Goal: Information Seeking & Learning: Compare options

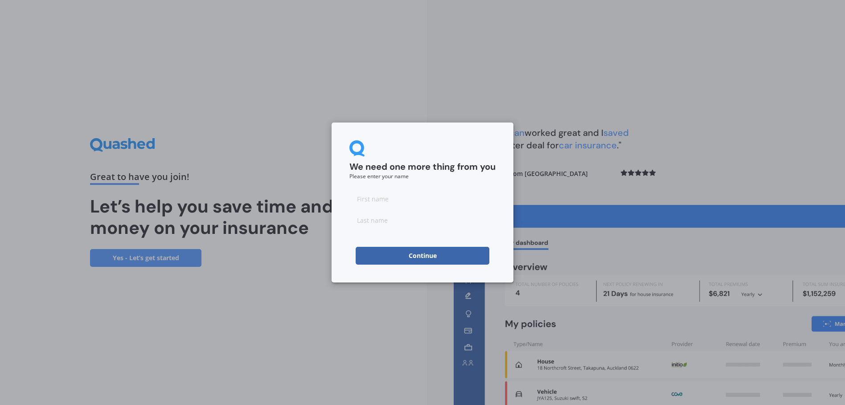
click at [389, 200] on input at bounding box center [423, 199] width 146 height 18
type input "Jane"
click at [374, 221] on input at bounding box center [423, 220] width 146 height 18
type input "Quentin-Baxter"
click at [442, 260] on button "Continue" at bounding box center [423, 256] width 134 height 18
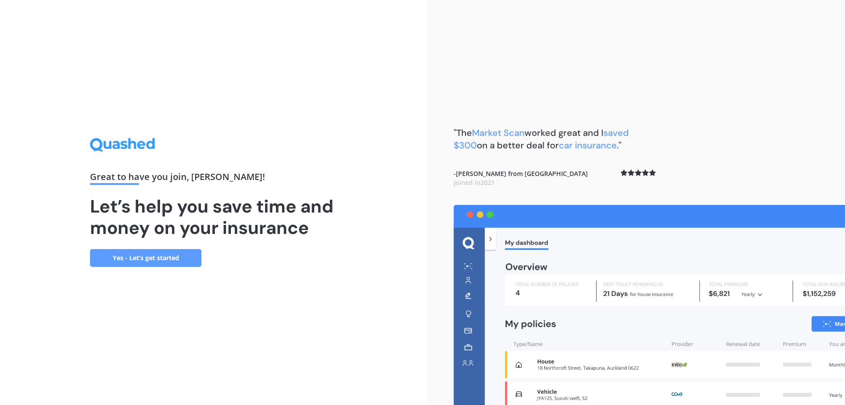
click at [132, 258] on link "Yes - Let’s get started" at bounding box center [145, 258] width 111 height 18
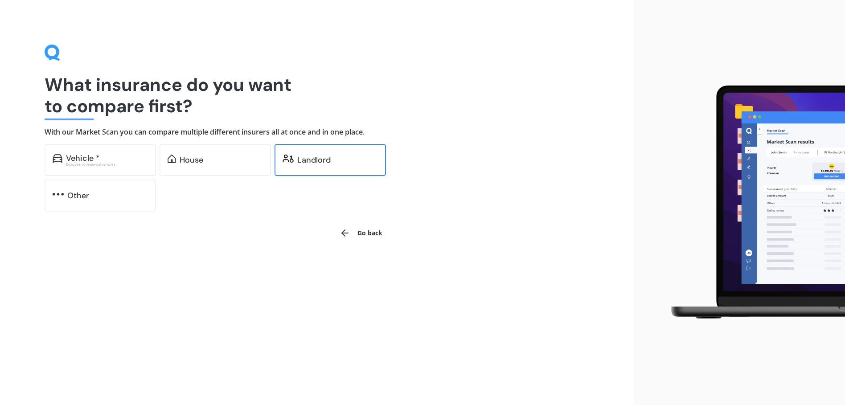
click at [302, 159] on div "Landlord" at bounding box center [313, 160] width 33 height 9
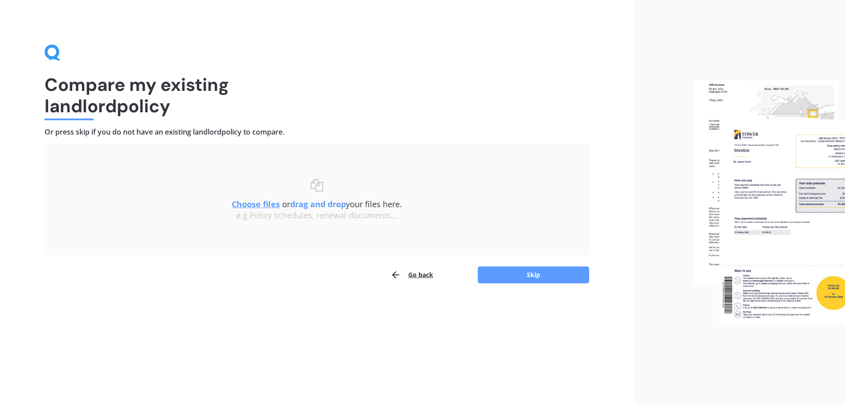
click at [253, 203] on u "Choose files" at bounding box center [256, 204] width 48 height 11
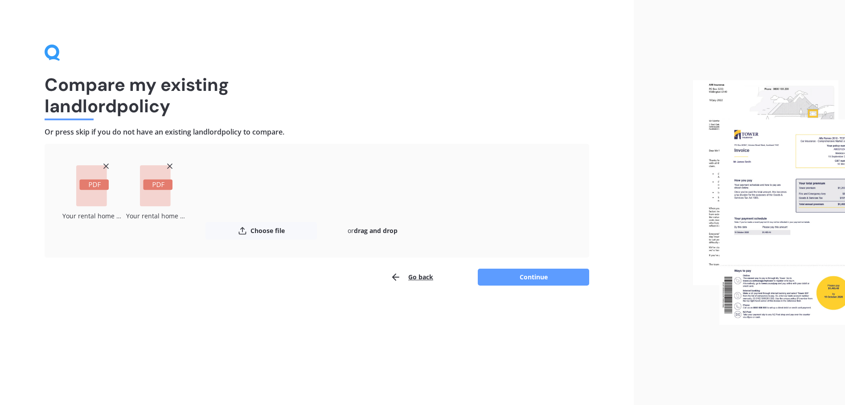
click at [515, 274] on button "Continue" at bounding box center [533, 277] width 111 height 17
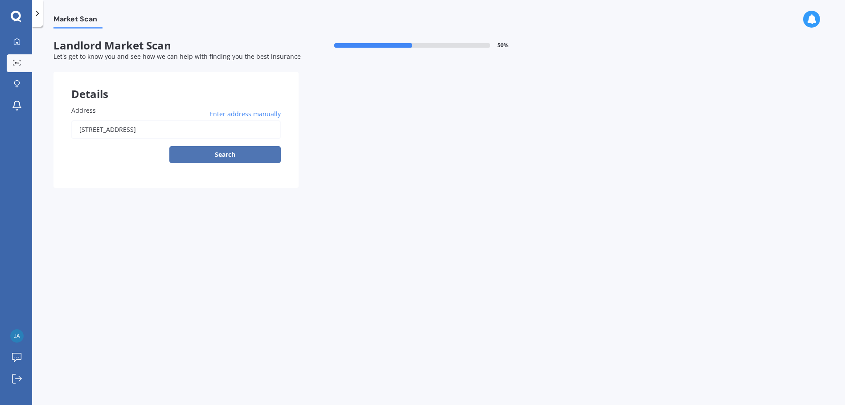
click at [226, 157] on button "Search" at bounding box center [224, 154] width 111 height 17
type input "904 Rangiora Street, Mahora, Hastings 4120"
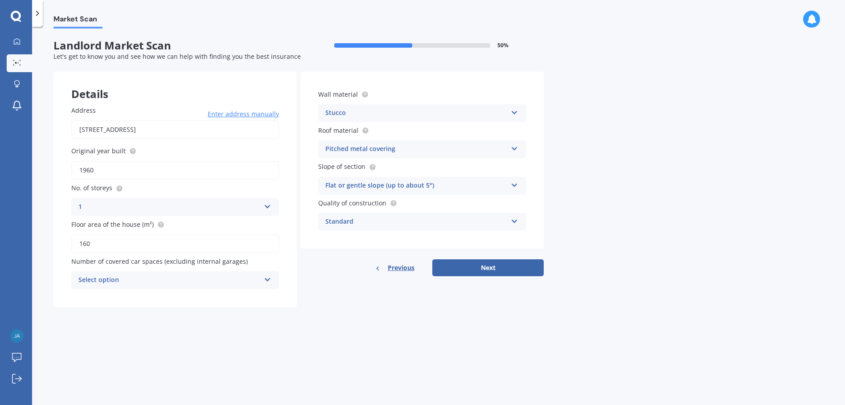
click at [227, 114] on span "Enter address manually" at bounding box center [243, 114] width 71 height 9
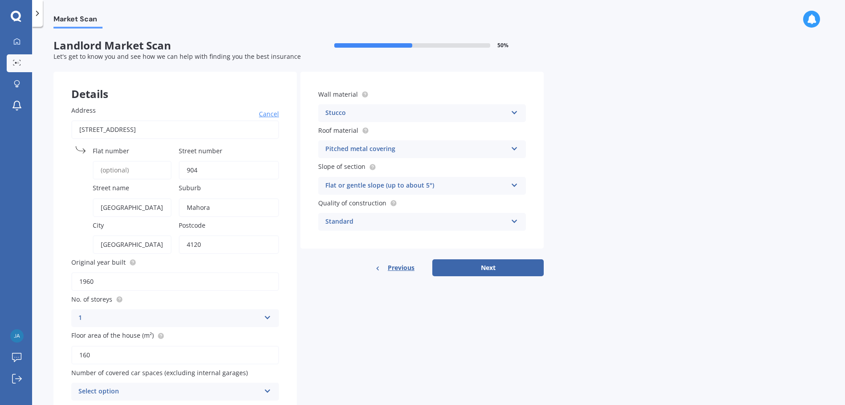
click at [139, 171] on input "Flat number" at bounding box center [132, 170] width 79 height 19
type input "1"
click button "Search" at bounding box center [0, 0] width 0 height 0
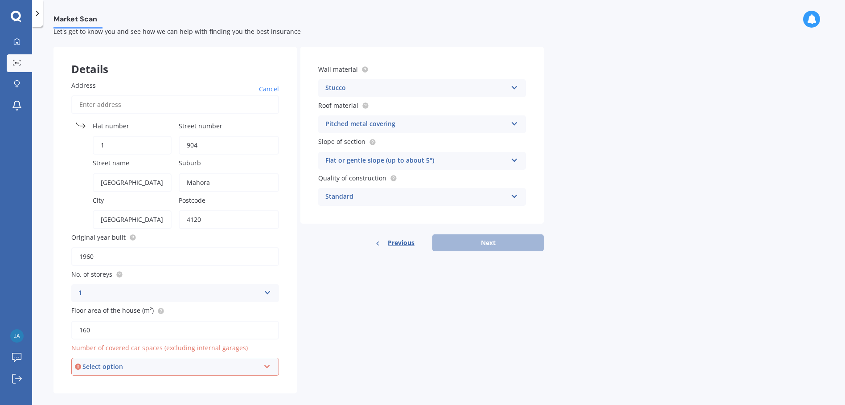
scroll to position [37, 0]
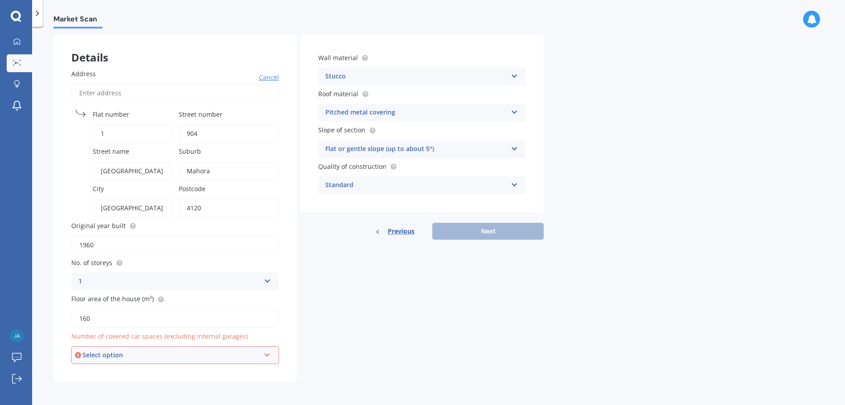
click at [162, 357] on div "Select option" at bounding box center [170, 355] width 177 height 10
click at [162, 357] on div "0" at bounding box center [170, 355] width 177 height 10
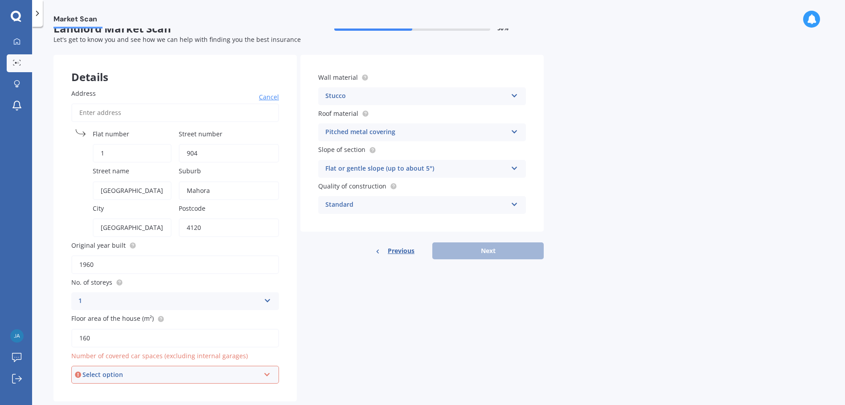
scroll to position [0, 0]
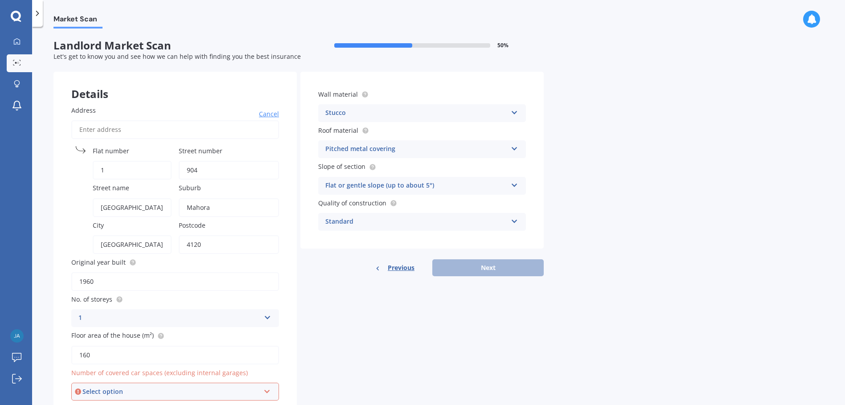
click at [393, 265] on span "Previous" at bounding box center [401, 267] width 27 height 13
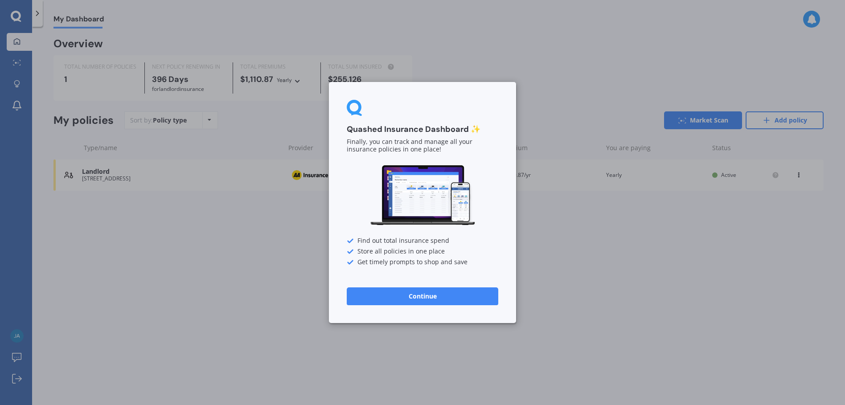
drag, startPoint x: 432, startPoint y: 301, endPoint x: 420, endPoint y: 298, distance: 12.8
click at [432, 301] on button "Continue" at bounding box center [423, 297] width 152 height 18
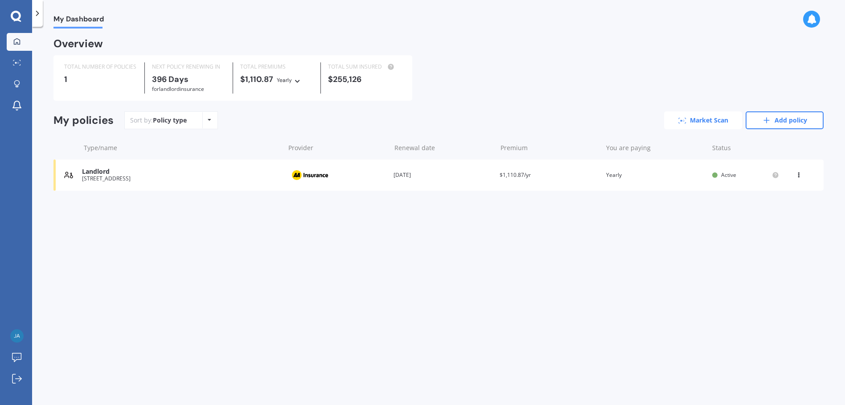
click at [715, 124] on link "Market Scan" at bounding box center [703, 120] width 78 height 18
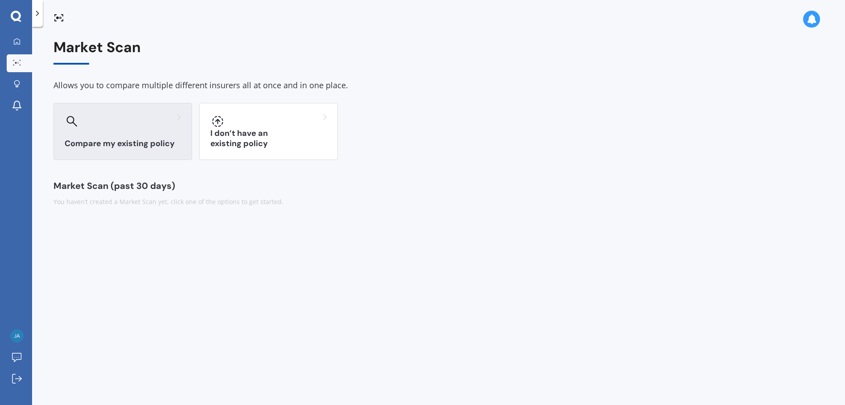
click at [102, 134] on div "Compare my existing policy" at bounding box center [123, 131] width 139 height 57
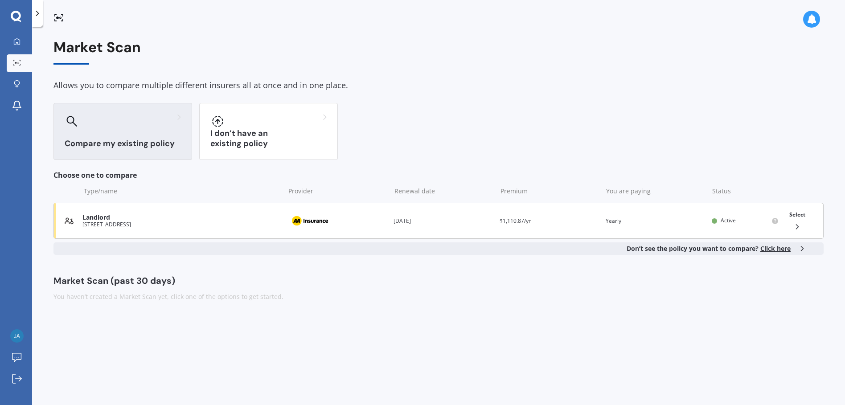
click at [115, 222] on div "904 Rangiora Street Mahora, 4120" at bounding box center [181, 225] width 198 height 6
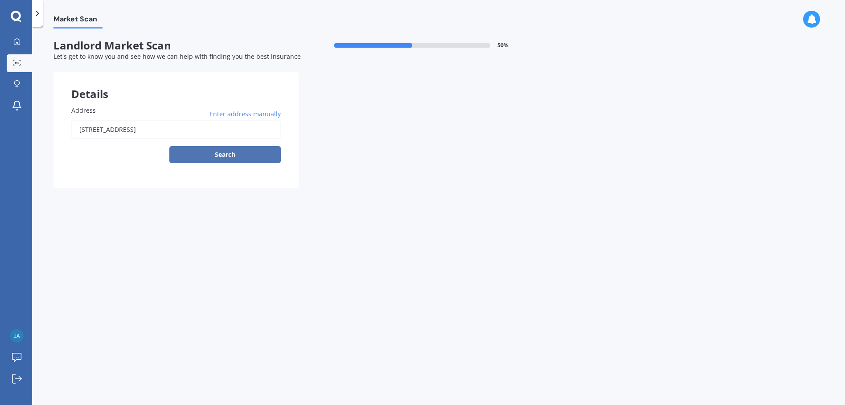
click at [202, 157] on button "Search" at bounding box center [224, 154] width 111 height 17
click at [420, 91] on div "Details Address 904 Rangiora Street Mahora, 4120 Enter address manually Search …" at bounding box center [299, 130] width 490 height 116
click at [216, 153] on div "904 Rangiora Street Mahora, 4120 Enter address manually Search" at bounding box center [176, 141] width 210 height 43
click at [124, 128] on input "904 Rangiora Street Mahora, 4120" at bounding box center [176, 129] width 210 height 19
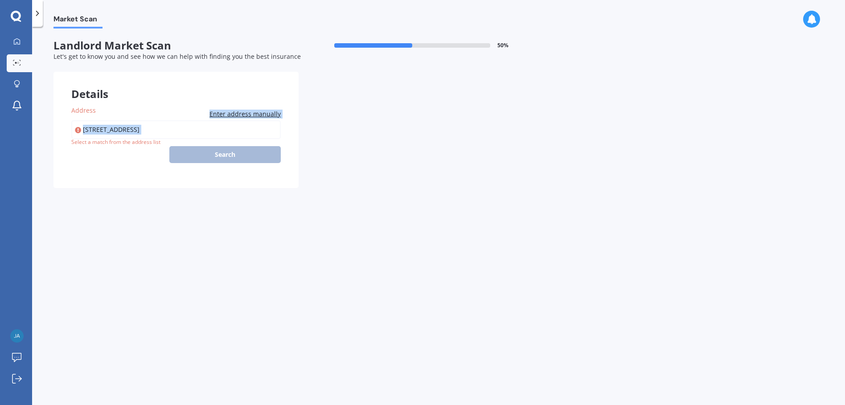
type input "904 Rangiora Street, Mahora, Hastings 4120"
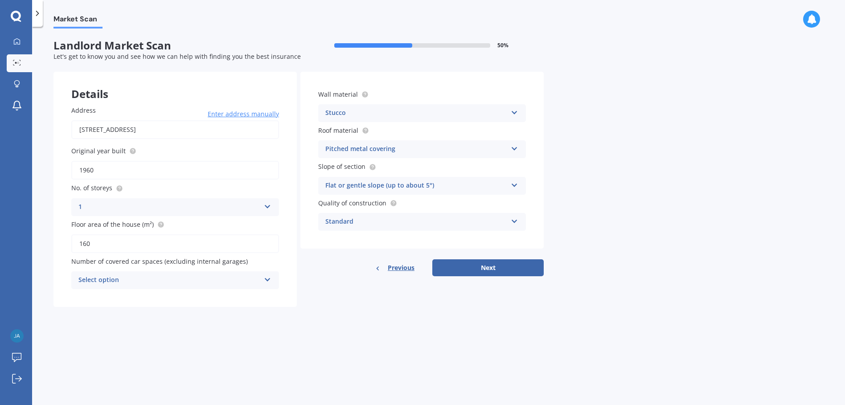
click at [396, 265] on span "Previous" at bounding box center [401, 267] width 27 height 13
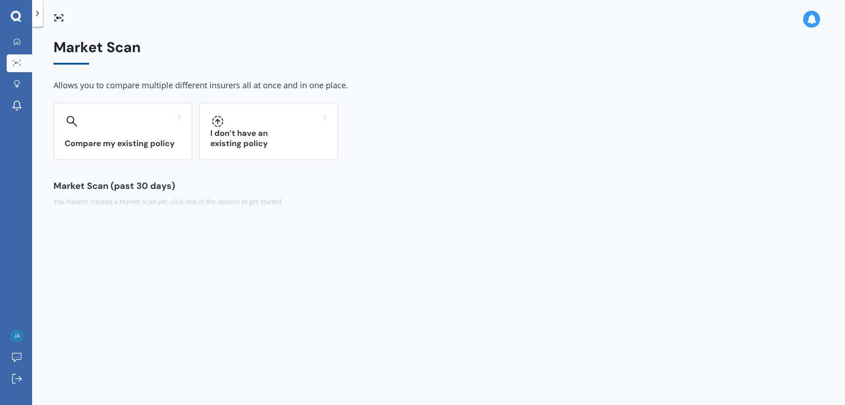
click at [39, 14] on icon at bounding box center [37, 13] width 9 height 9
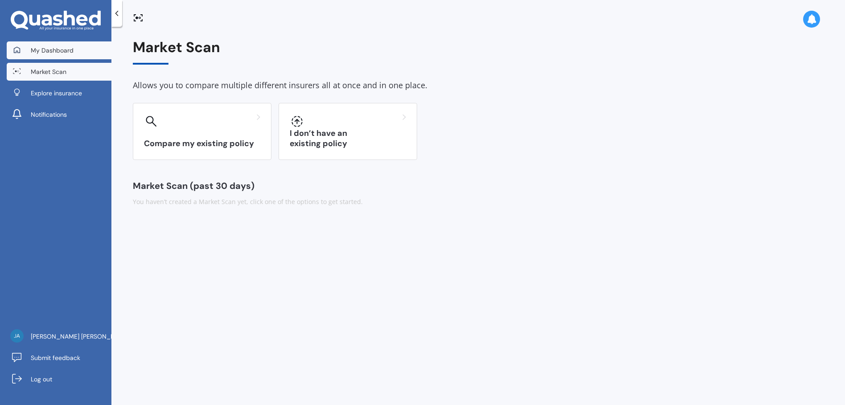
click at [58, 51] on span "My Dashboard" at bounding box center [52, 50] width 43 height 9
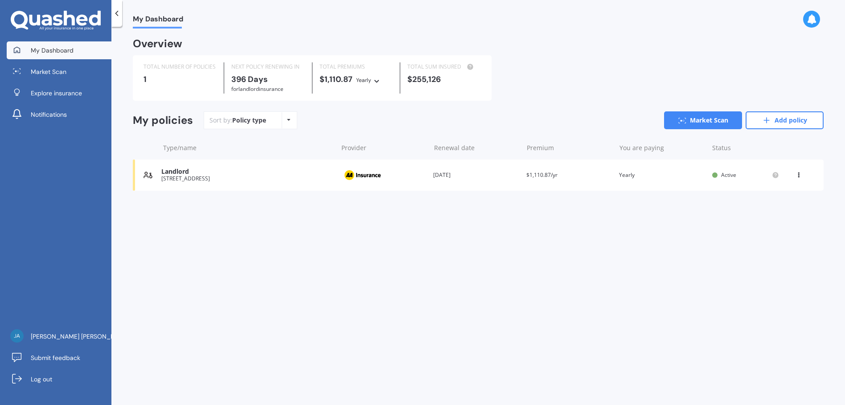
click at [285, 123] on div "Policy type Alphabetical Date added Renewing next" at bounding box center [289, 120] width 14 height 16
click at [114, 12] on icon at bounding box center [116, 13] width 9 height 9
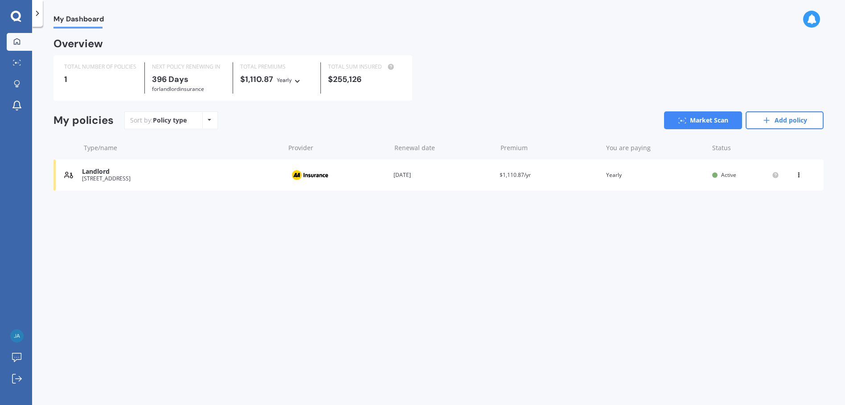
click at [799, 176] on icon at bounding box center [799, 173] width 6 height 5
click at [769, 210] on div "Delete" at bounding box center [779, 210] width 88 height 18
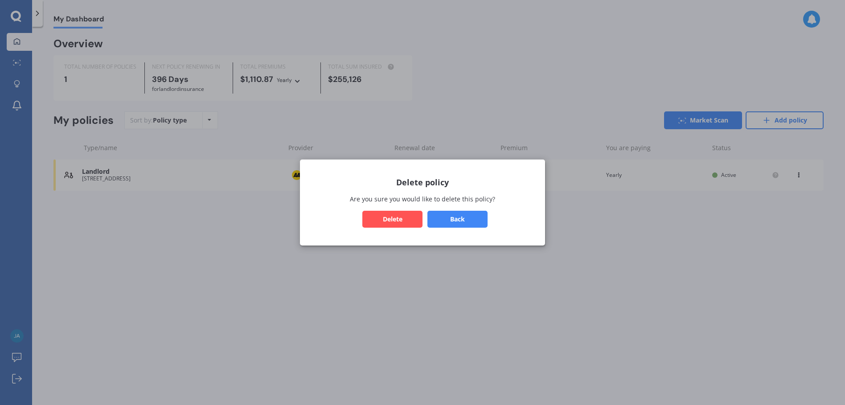
click at [401, 218] on button "Delete" at bounding box center [392, 219] width 60 height 17
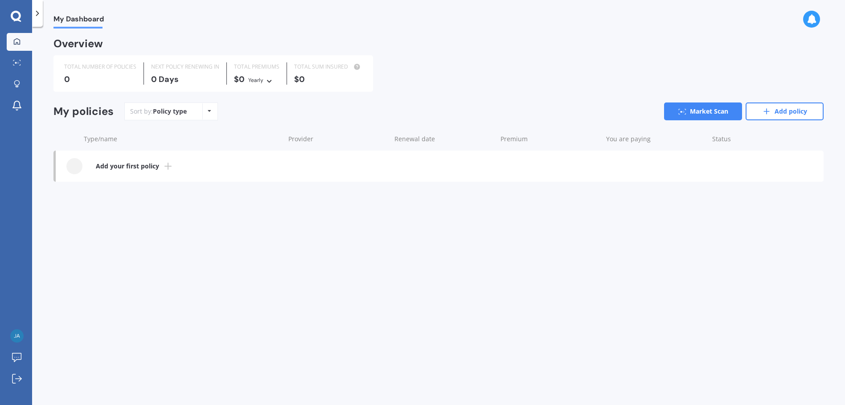
click at [127, 167] on b "Add your first policy" at bounding box center [127, 166] width 63 height 9
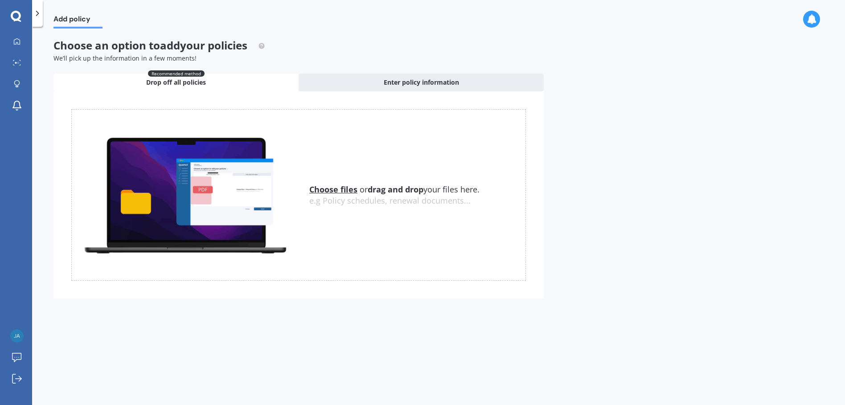
click at [335, 189] on u "Choose files" at bounding box center [333, 189] width 48 height 11
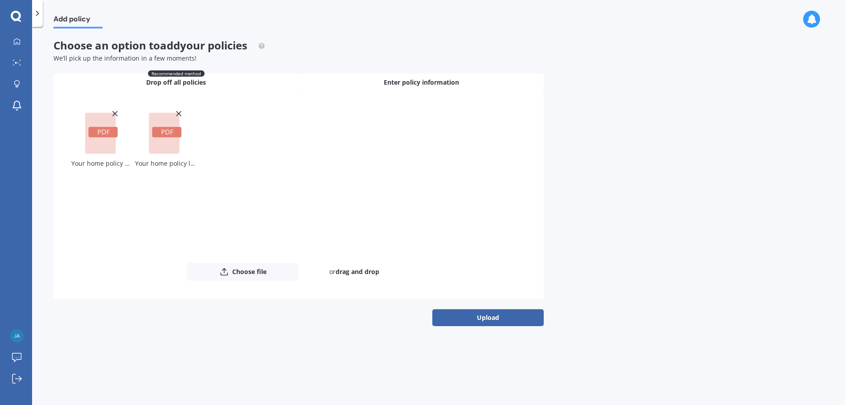
click at [408, 82] on span "Enter policy information" at bounding box center [421, 82] width 75 height 9
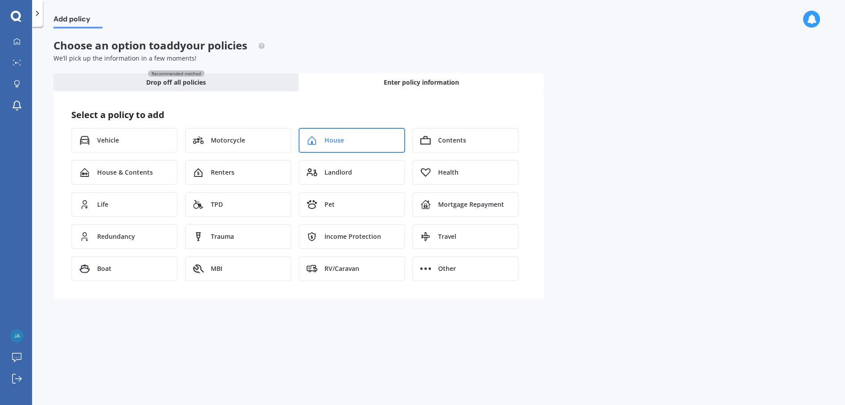
click at [344, 143] on div "House" at bounding box center [352, 140] width 107 height 25
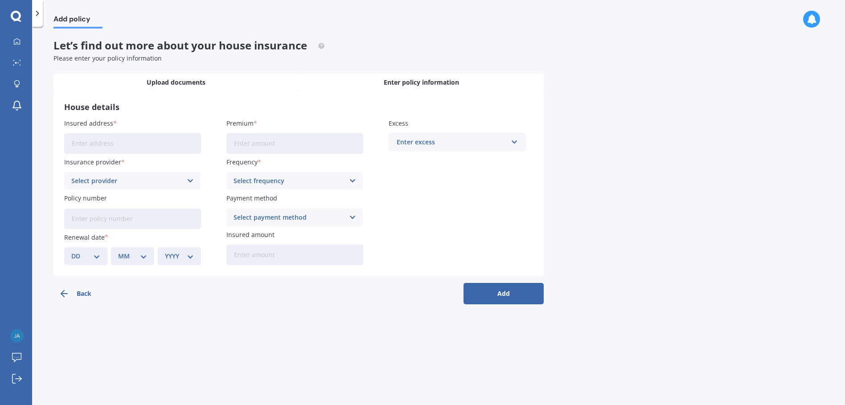
click at [175, 86] on span "Upload documents" at bounding box center [176, 82] width 59 height 9
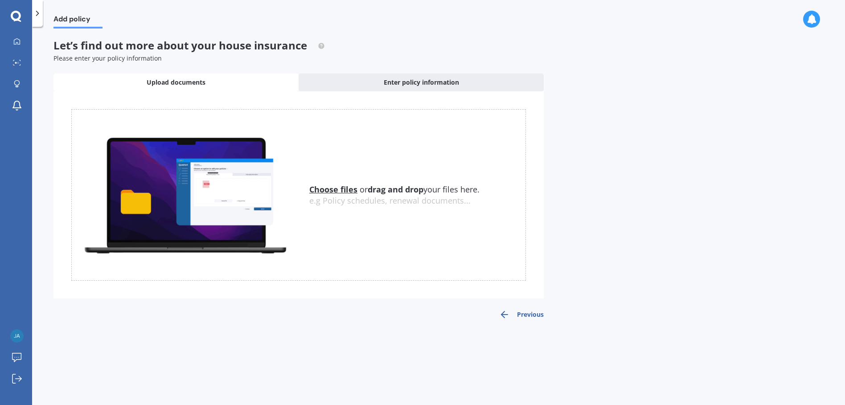
click at [338, 188] on u "Choose files" at bounding box center [333, 189] width 48 height 11
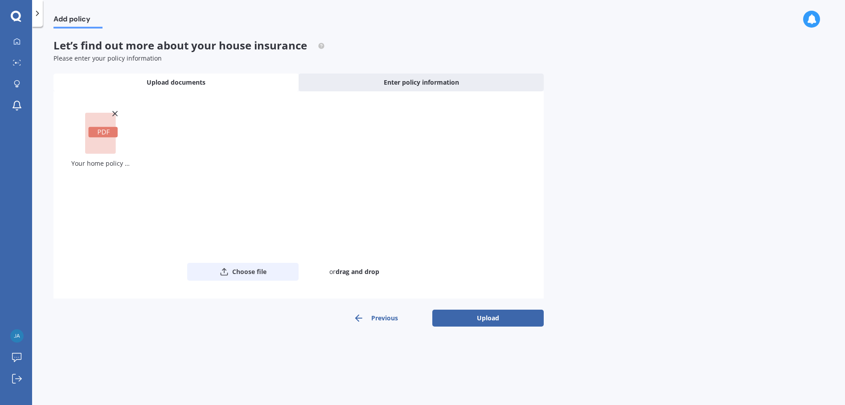
click at [243, 272] on button "Choose file" at bounding box center [242, 272] width 111 height 18
click at [460, 319] on button "Upload" at bounding box center [488, 318] width 111 height 17
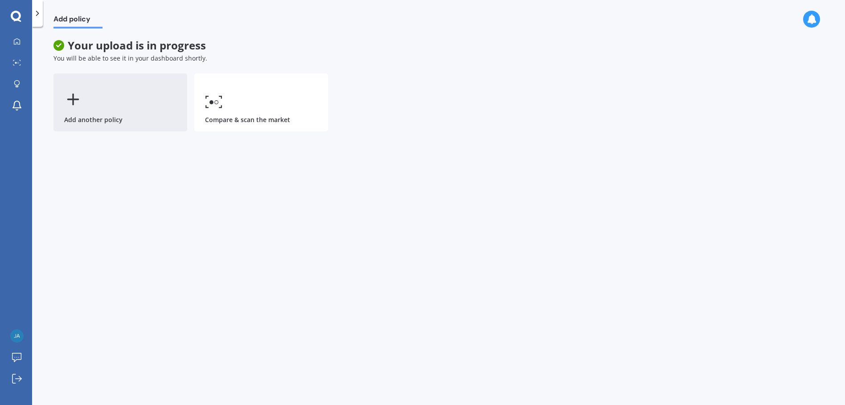
click at [97, 119] on div "Add another policy" at bounding box center [121, 103] width 134 height 58
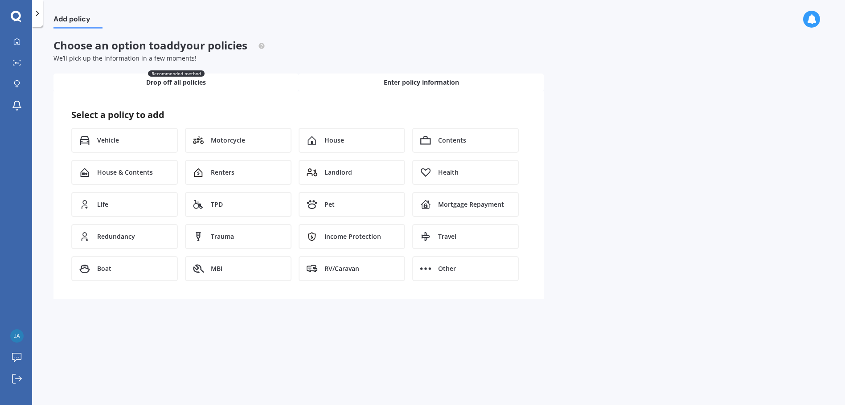
click at [166, 83] on span "Drop off all policies" at bounding box center [176, 82] width 60 height 9
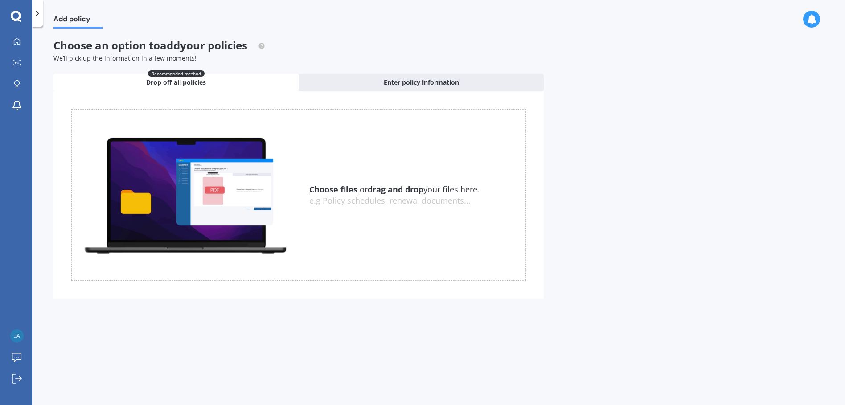
drag, startPoint x: 367, startPoint y: 80, endPoint x: 203, endPoint y: 61, distance: 165.6
click at [364, 80] on div "Enter policy information" at bounding box center [421, 83] width 245 height 18
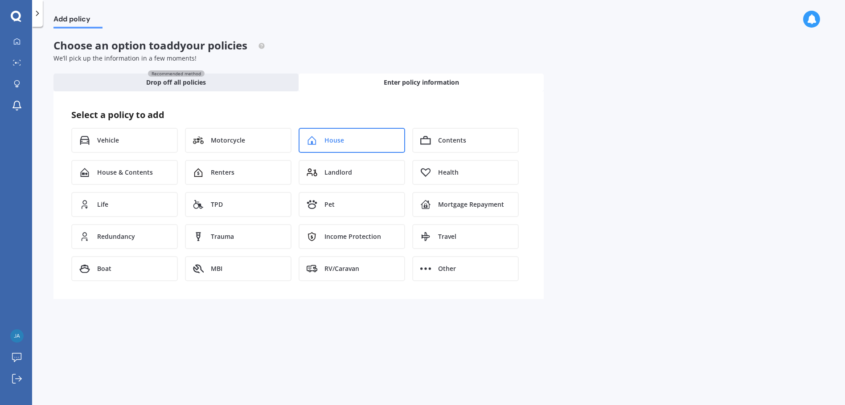
click at [323, 140] on div "House" at bounding box center [352, 140] width 107 height 25
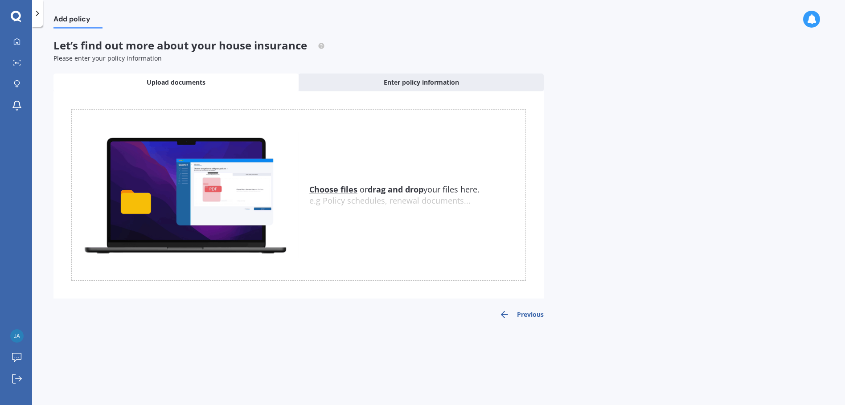
click at [339, 190] on u "Choose files" at bounding box center [333, 189] width 48 height 11
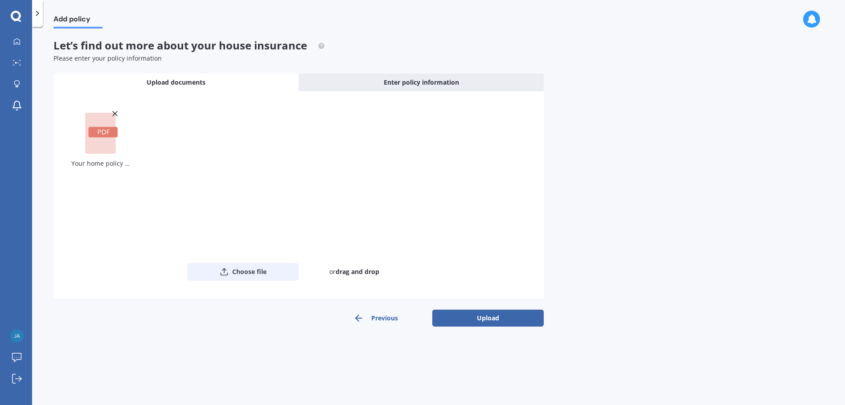
click at [244, 268] on button "Choose file" at bounding box center [242, 272] width 111 height 18
click at [484, 321] on button "Upload" at bounding box center [488, 318] width 111 height 17
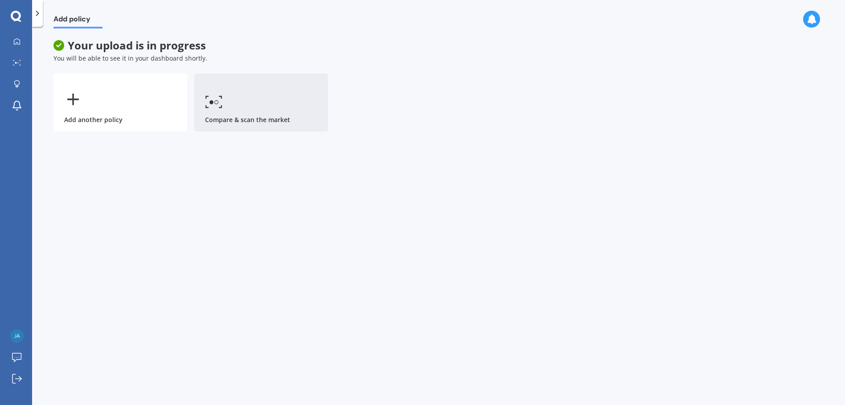
click at [218, 103] on icon at bounding box center [214, 101] width 18 height 13
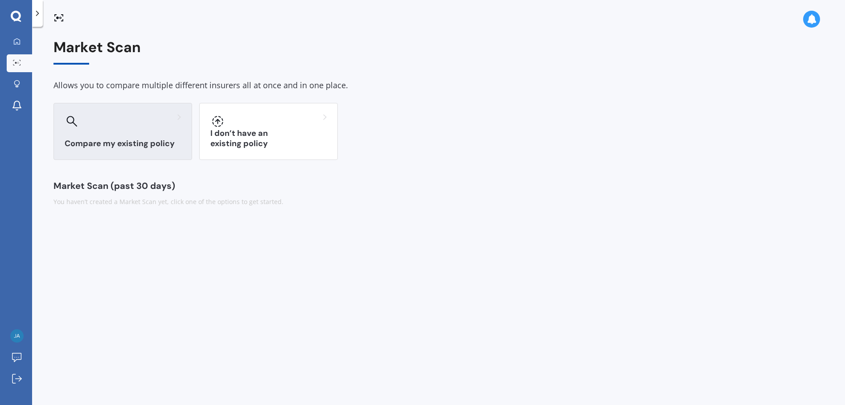
click at [93, 127] on div at bounding box center [123, 121] width 116 height 14
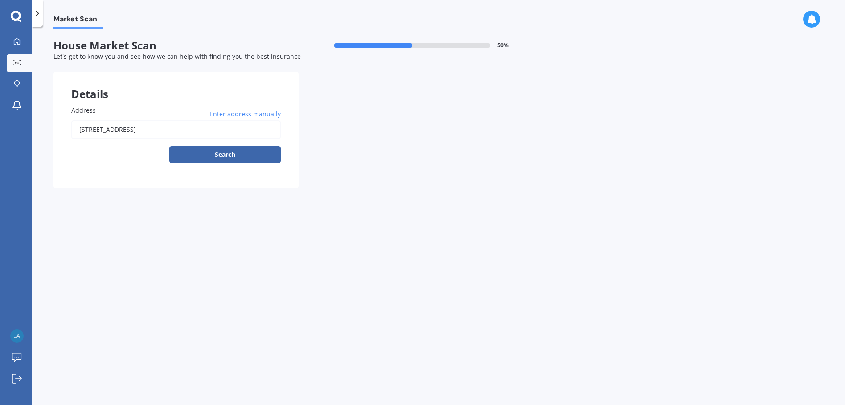
click at [185, 131] on input "904 Rangiora Street Mahora, 4120" at bounding box center [176, 129] width 210 height 19
type input "904 Rangiora Street, Mahora, Hastings 4120"
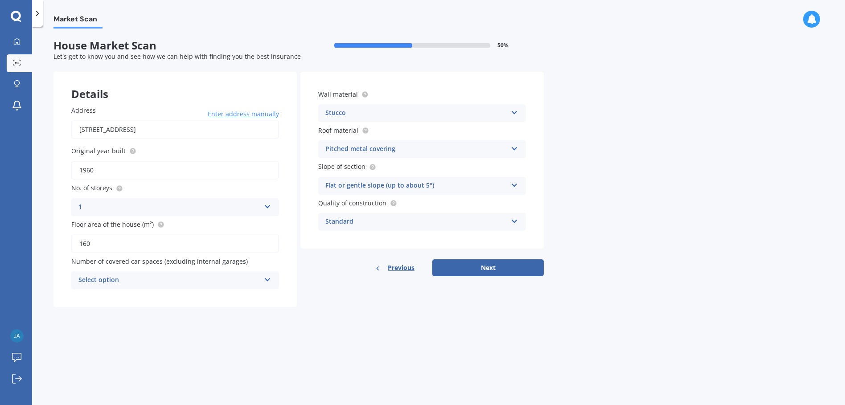
click at [354, 111] on div "Stucco" at bounding box center [416, 113] width 182 height 11
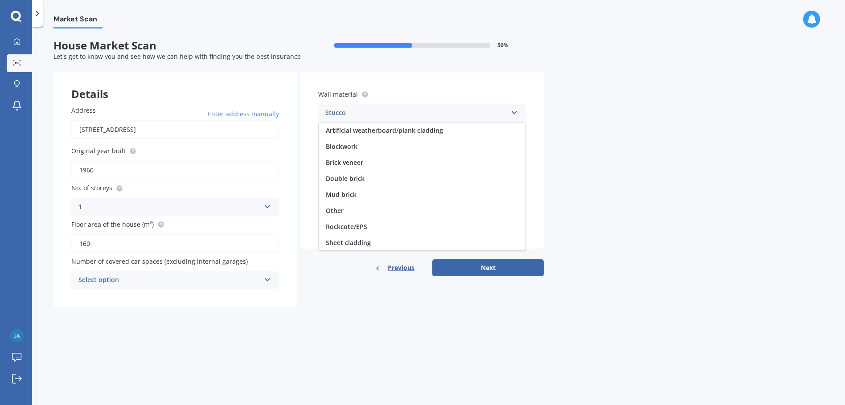
click at [348, 145] on span "Blockwork" at bounding box center [342, 146] width 32 height 8
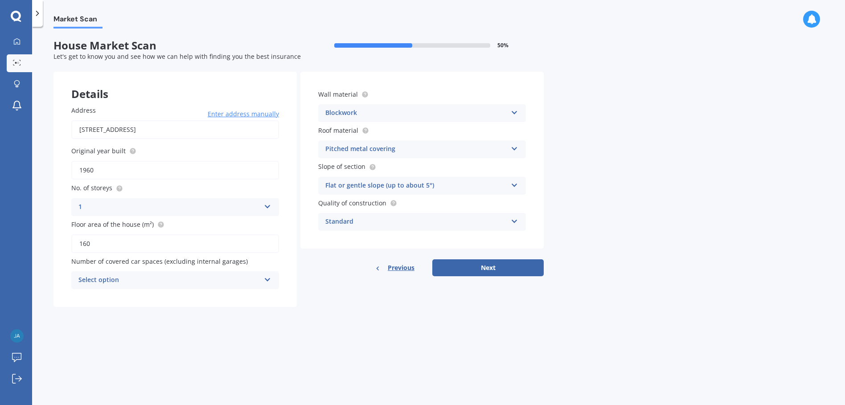
click at [366, 224] on div "Standard" at bounding box center [416, 222] width 182 height 11
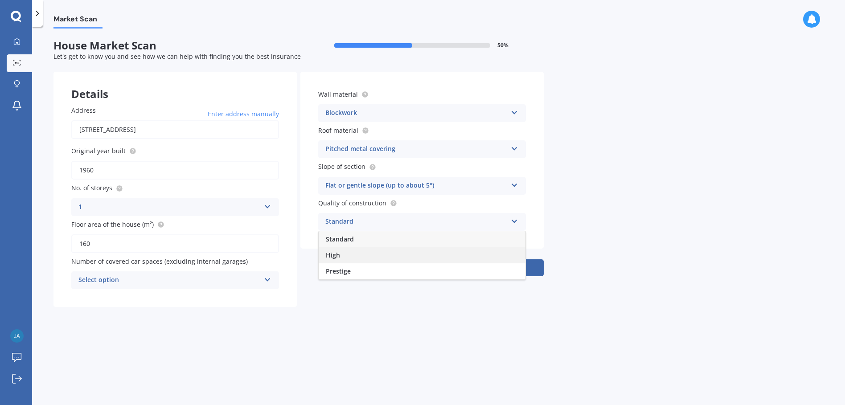
click at [344, 255] on div "High" at bounding box center [422, 255] width 207 height 16
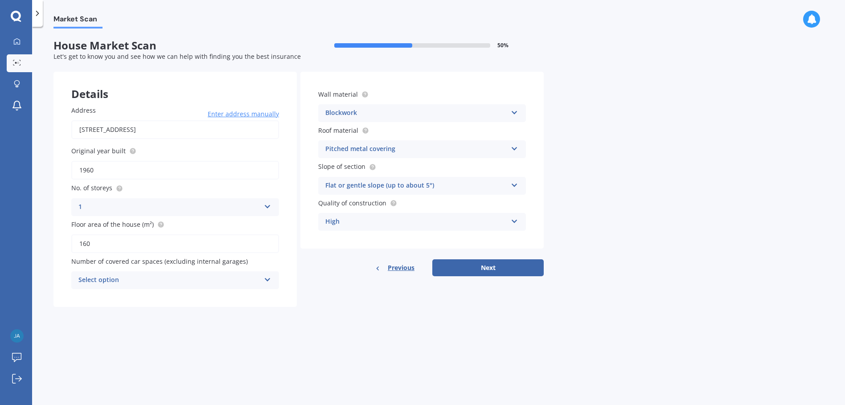
click at [385, 226] on div "High" at bounding box center [416, 222] width 182 height 11
click at [352, 257] on div "High" at bounding box center [422, 255] width 207 height 16
click at [180, 284] on div "Select option" at bounding box center [169, 280] width 182 height 11
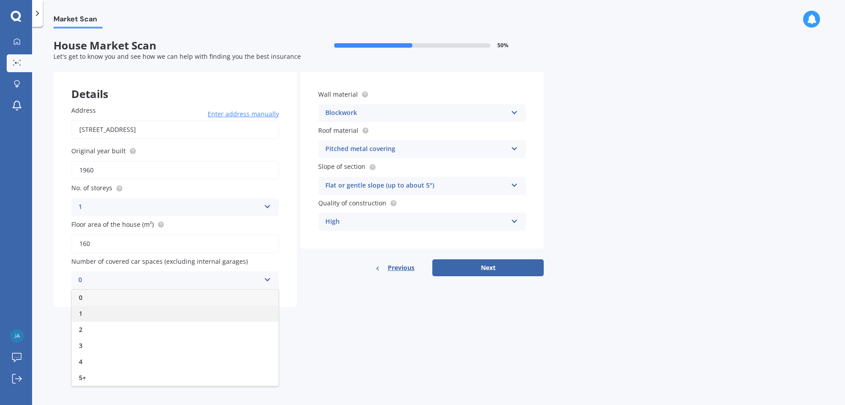
drag, startPoint x: 89, startPoint y: 315, endPoint x: 105, endPoint y: 311, distance: 16.1
click at [89, 315] on div "1" at bounding box center [175, 314] width 207 height 16
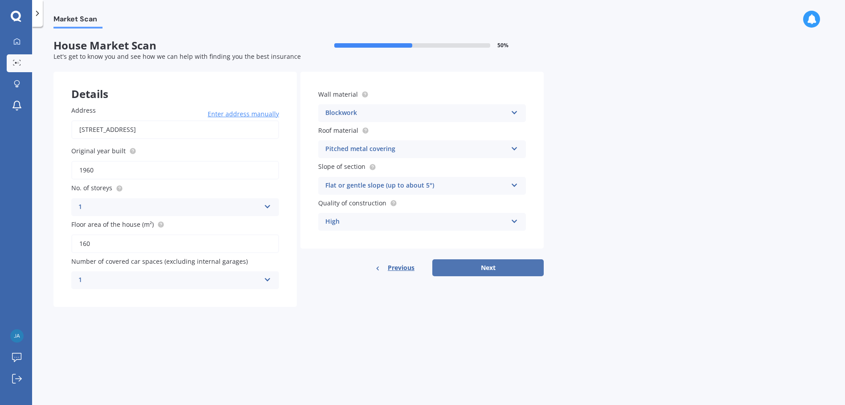
click at [505, 267] on button "Next" at bounding box center [488, 268] width 111 height 17
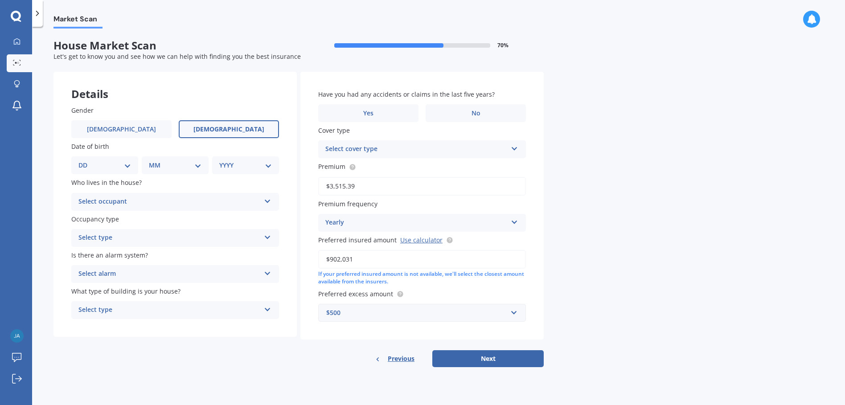
click at [234, 127] on span "Female" at bounding box center [229, 130] width 71 height 8
click at [0, 0] on input "Female" at bounding box center [0, 0] width 0 height 0
click at [99, 165] on select "DD 01 02 03 04 05 06 07 08 09 10 11 12 13 14 15 16 17 18 19 20 21 22 23 24 25 2…" at bounding box center [104, 166] width 53 height 10
select select "14"
click at [86, 161] on select "DD 01 02 03 04 05 06 07 08 09 10 11 12 13 14 15 16 17 18 19 20 21 22 23 24 25 2…" at bounding box center [104, 166] width 53 height 10
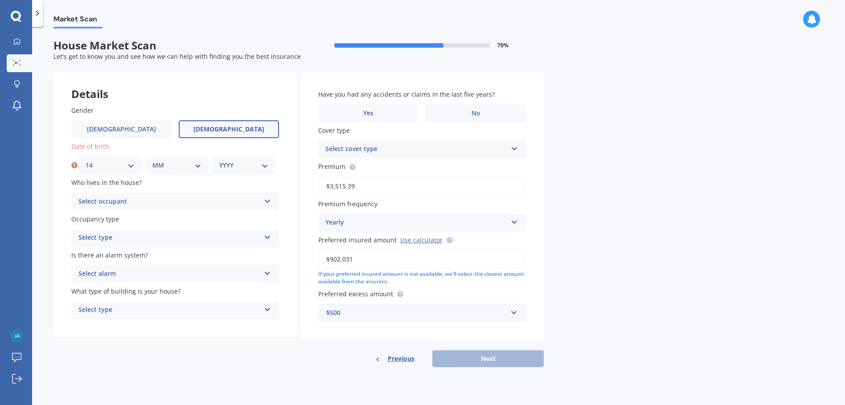
click at [177, 168] on select "MM 01 02 03 04 05 06 07 08 09 10 11 12" at bounding box center [176, 166] width 49 height 10
select select "10"
click at [152, 161] on select "MM 01 02 03 04 05 06 07 08 09 10 11 12" at bounding box center [176, 166] width 49 height 10
click at [238, 169] on select "YYYY 2009 2008 2007 2006 2005 2004 2003 2002 2001 2000 1999 1998 1997 1996 1995…" at bounding box center [243, 166] width 49 height 10
select select "1964"
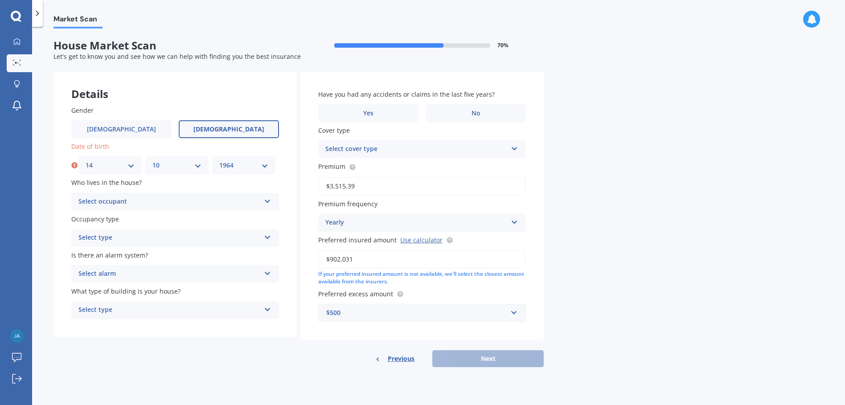
click at [219, 161] on select "YYYY 2009 2008 2007 2006 2005 2004 2003 2002 2001 2000 1999 1998 1997 1996 1995…" at bounding box center [243, 166] width 49 height 10
click at [127, 199] on div "Select occupant" at bounding box center [169, 202] width 182 height 11
click at [109, 220] on div "Owner" at bounding box center [175, 219] width 207 height 16
click at [127, 239] on div "Select type" at bounding box center [169, 238] width 182 height 11
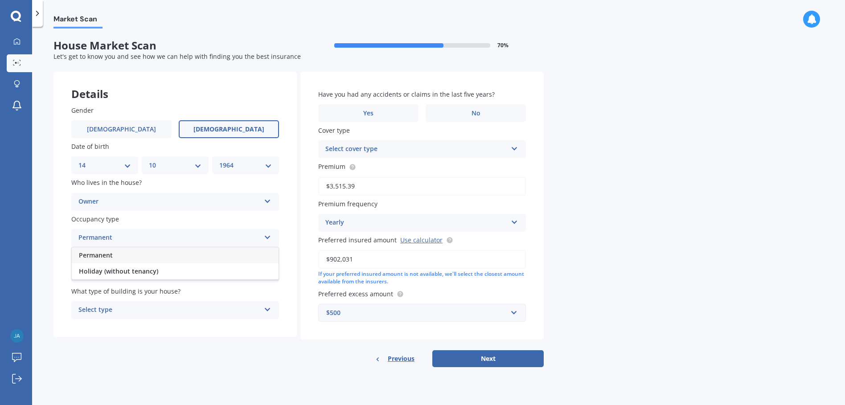
click at [119, 256] on div "Permanent" at bounding box center [175, 255] width 207 height 16
click at [140, 273] on div "Select alarm" at bounding box center [169, 274] width 182 height 11
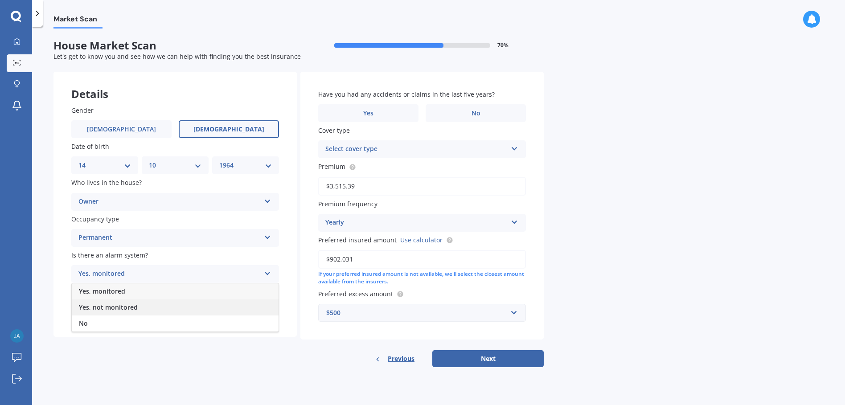
click at [127, 309] on span "Yes, not monitored" at bounding box center [108, 307] width 59 height 8
click at [165, 312] on div "Select type" at bounding box center [169, 310] width 182 height 11
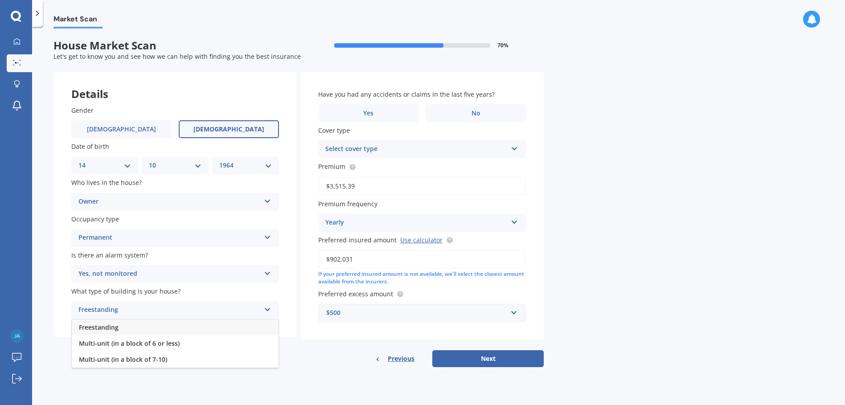
click at [149, 329] on div "Freestanding" at bounding box center [175, 328] width 207 height 16
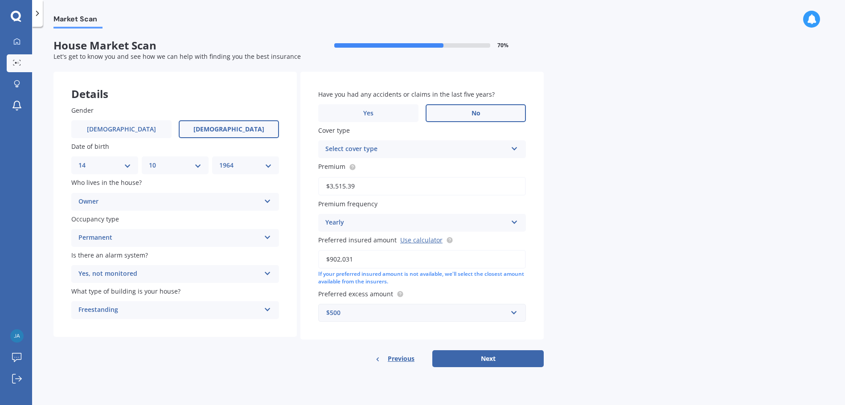
click at [467, 113] on label "No" at bounding box center [476, 113] width 100 height 18
click at [0, 0] on input "No" at bounding box center [0, 0] width 0 height 0
click at [383, 148] on div "Select cover type" at bounding box center [416, 149] width 182 height 11
click at [385, 166] on span "Home Insurance Policy" at bounding box center [361, 166] width 70 height 8
click at [499, 359] on button "Next" at bounding box center [488, 358] width 111 height 17
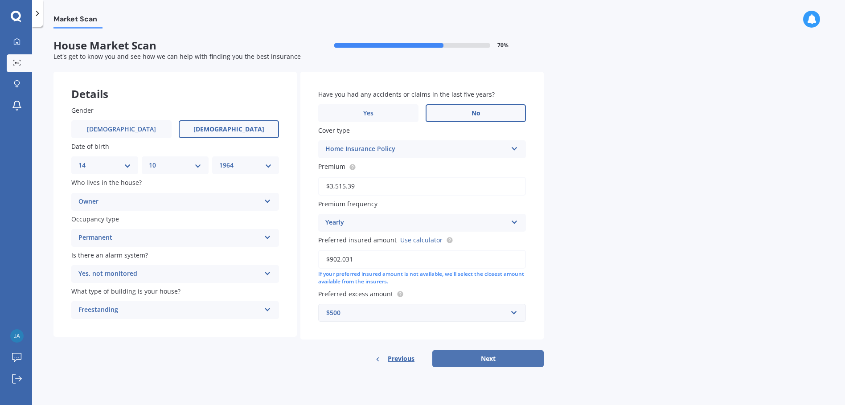
select select "14"
select select "10"
select select "1964"
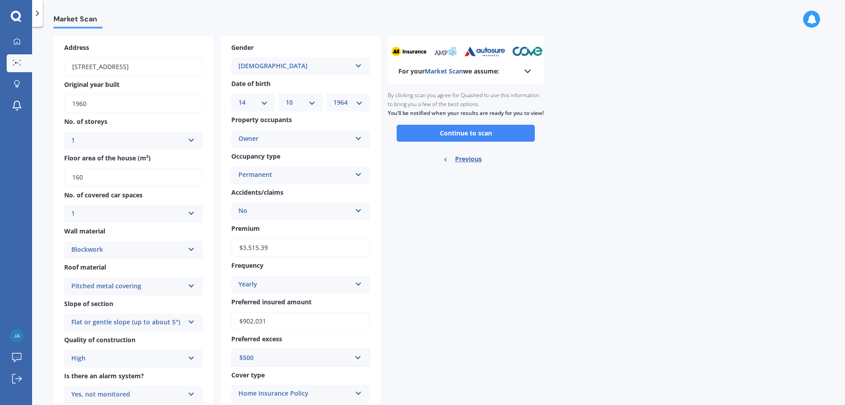
scroll to position [102, 0]
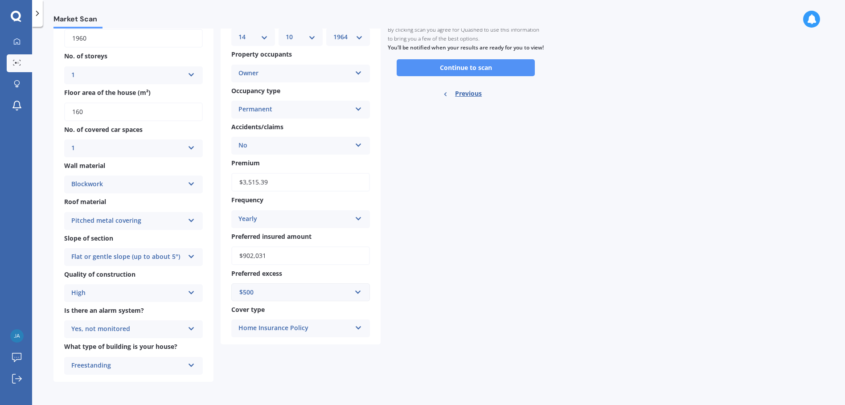
click at [424, 74] on button "Continue to scan" at bounding box center [466, 67] width 138 height 17
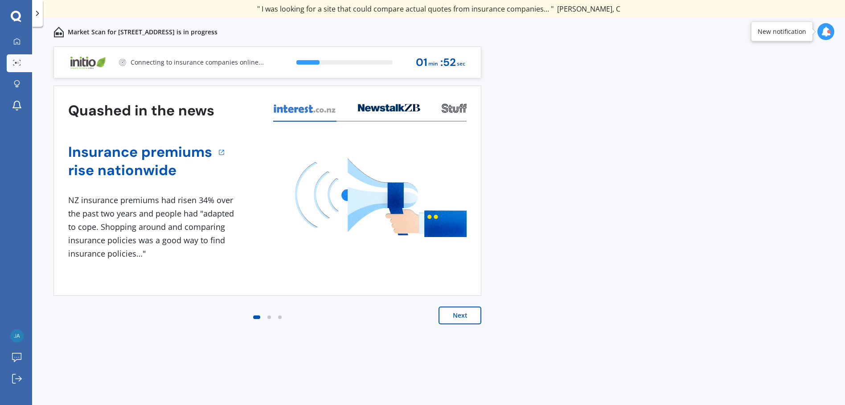
click at [465, 315] on button "Next" at bounding box center [460, 316] width 43 height 18
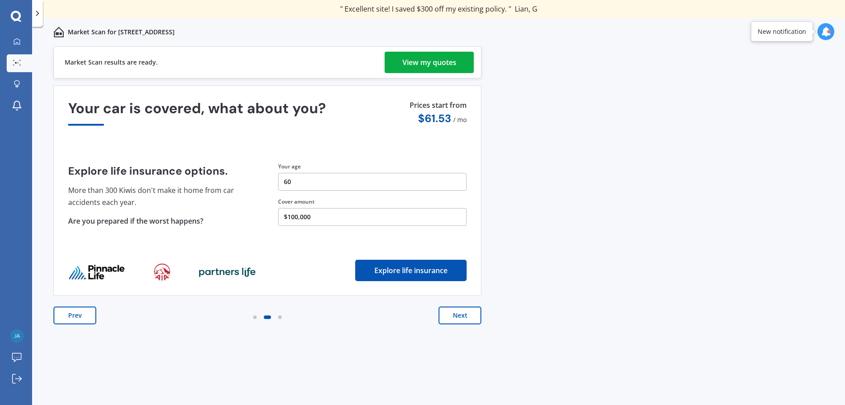
click at [430, 63] on div "View my quotes" at bounding box center [430, 62] width 54 height 21
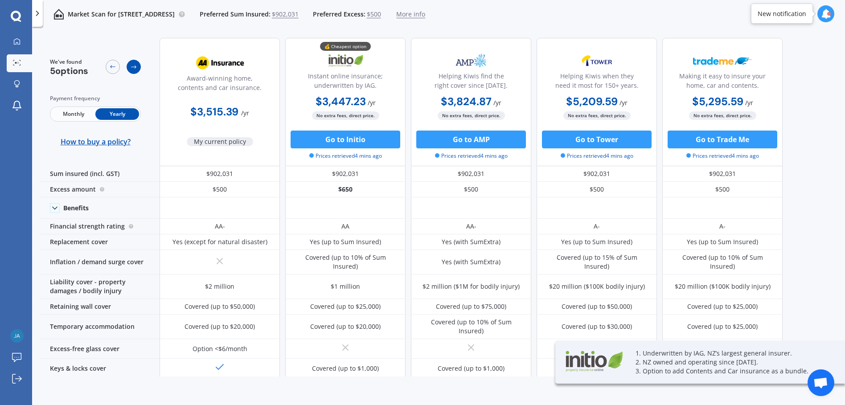
click at [136, 66] on icon at bounding box center [133, 66] width 7 height 7
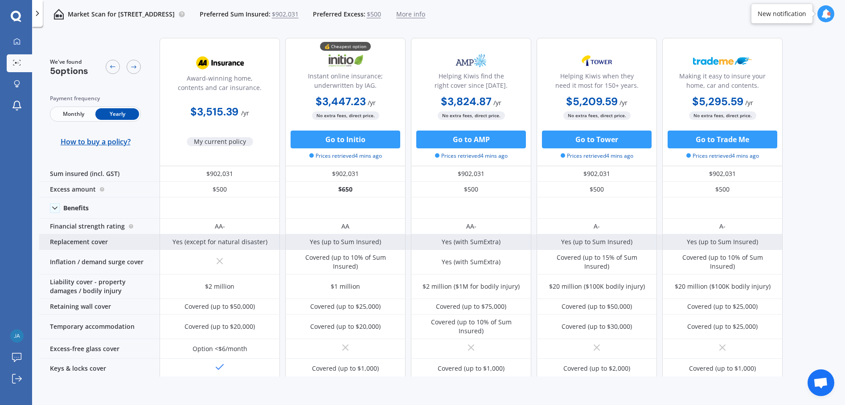
scroll to position [45, 0]
